Goal: Navigation & Orientation: Find specific page/section

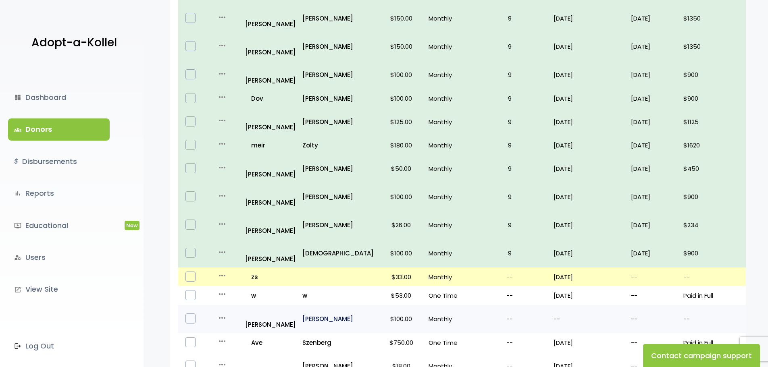
scroll to position [460, 0]
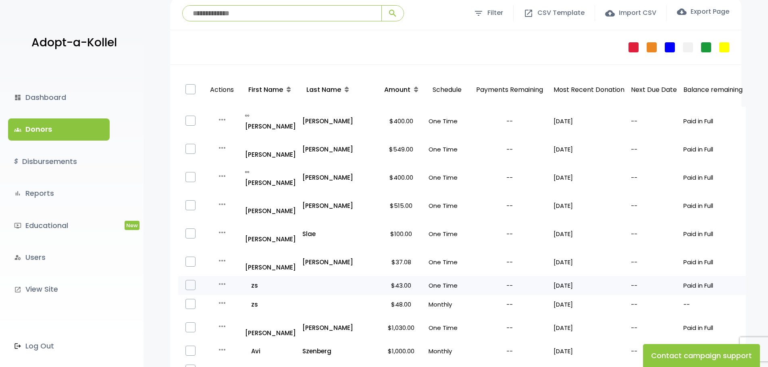
scroll to position [235, 0]
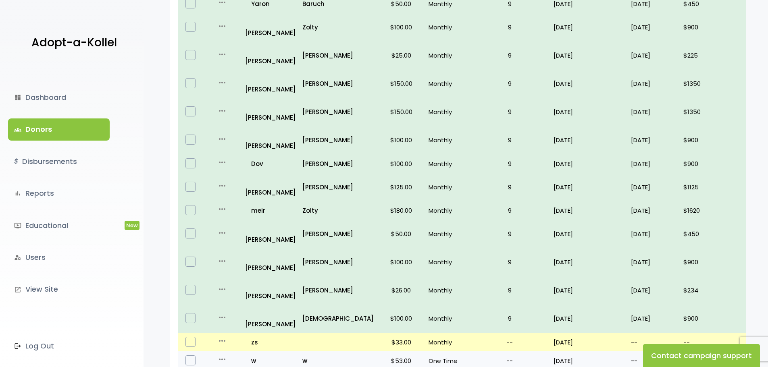
scroll to position [403, 0]
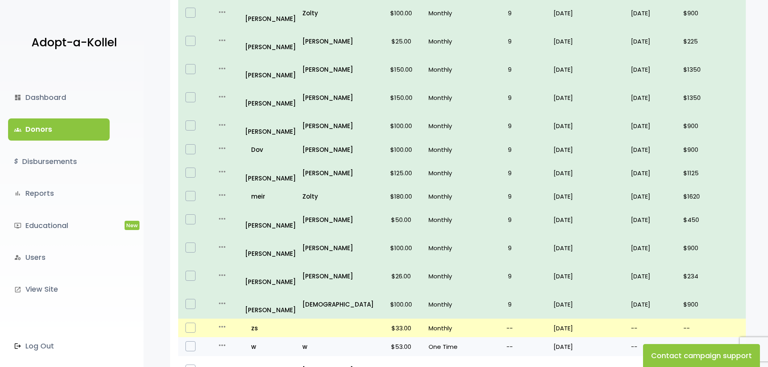
click at [192, 342] on label at bounding box center [190, 347] width 10 height 10
click at [226, 341] on icon "more_horiz" at bounding box center [222, 346] width 10 height 10
click at [240, 352] on link "Edit" at bounding box center [237, 361] width 68 height 19
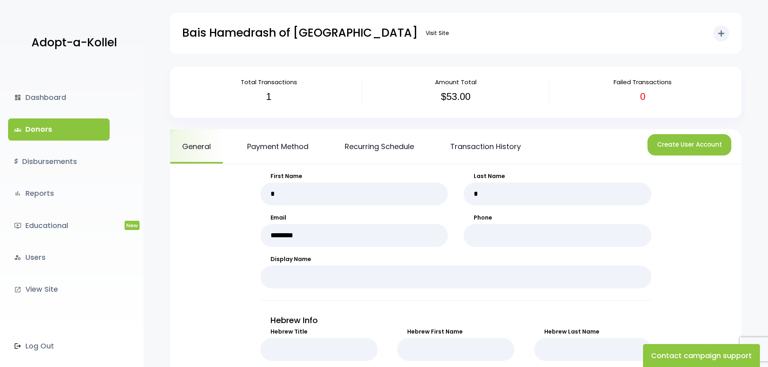
click at [41, 128] on link "groups Donors" at bounding box center [59, 130] width 102 height 22
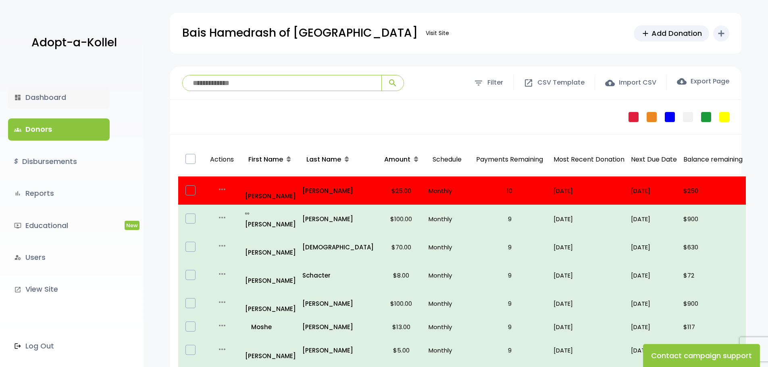
click at [55, 100] on link "dashboard Dashboard" at bounding box center [59, 98] width 102 height 22
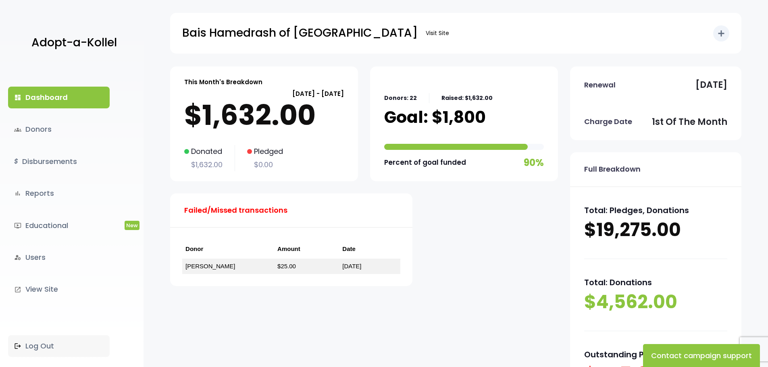
click at [37, 346] on link ".st0 { fill: none; } Log Out" at bounding box center [59, 346] width 102 height 22
